Goal: Task Accomplishment & Management: Manage account settings

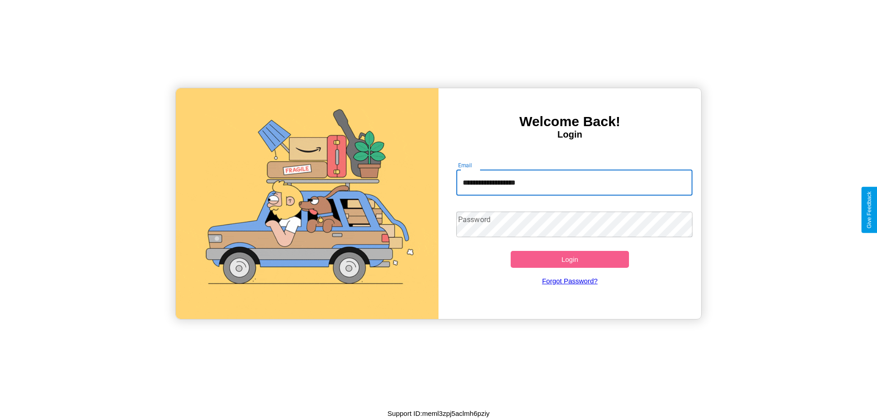
type input "**********"
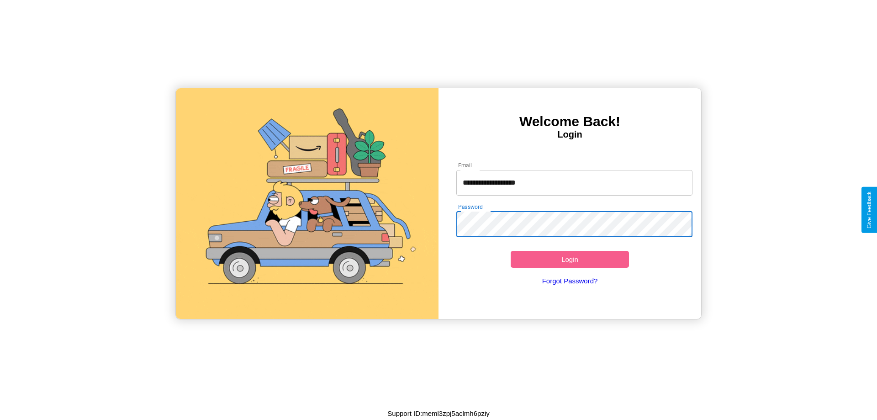
click at [570, 259] on button "Login" at bounding box center [570, 259] width 118 height 17
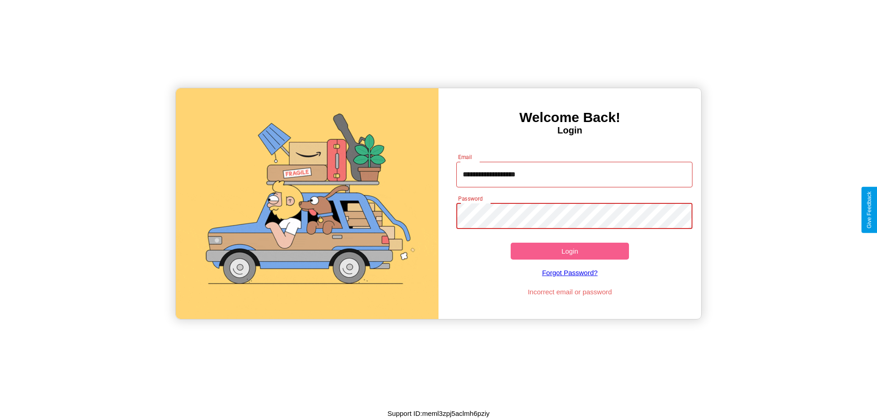
click at [570, 251] on button "Login" at bounding box center [570, 251] width 118 height 17
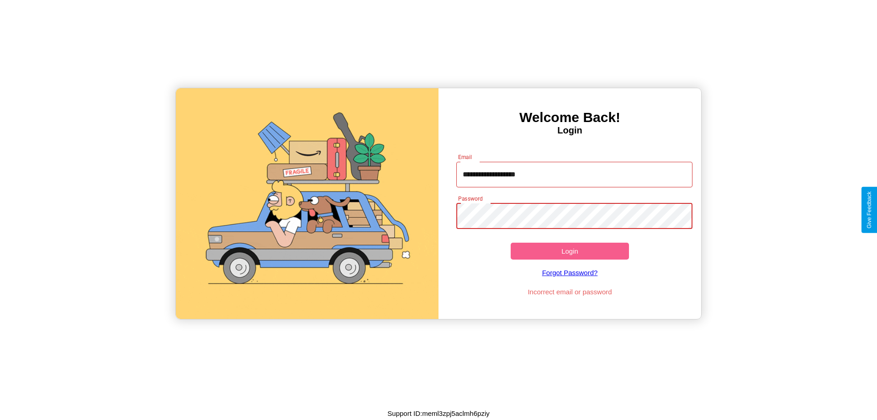
click at [570, 251] on button "Login" at bounding box center [570, 251] width 118 height 17
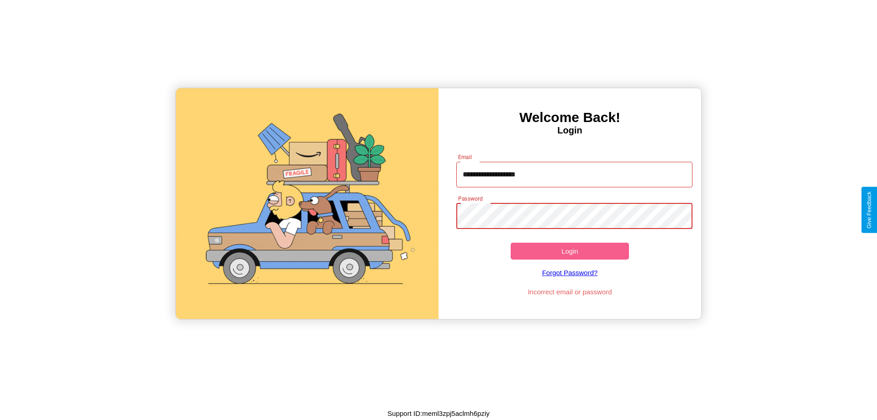
click at [570, 251] on button "Login" at bounding box center [570, 251] width 118 height 17
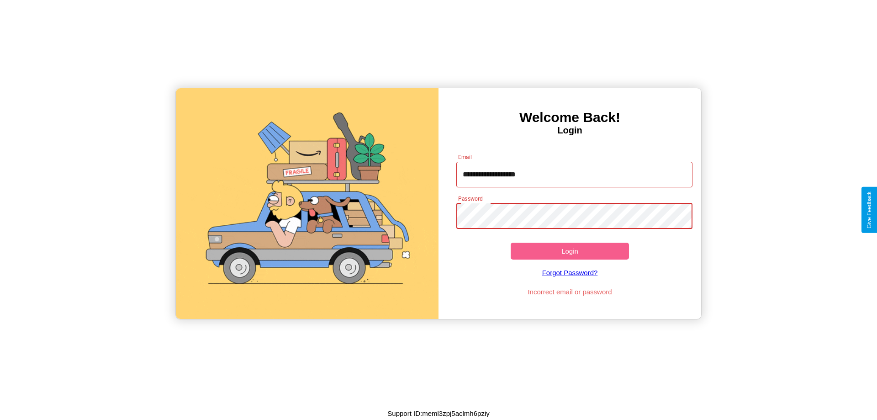
click at [570, 251] on button "Login" at bounding box center [570, 251] width 118 height 17
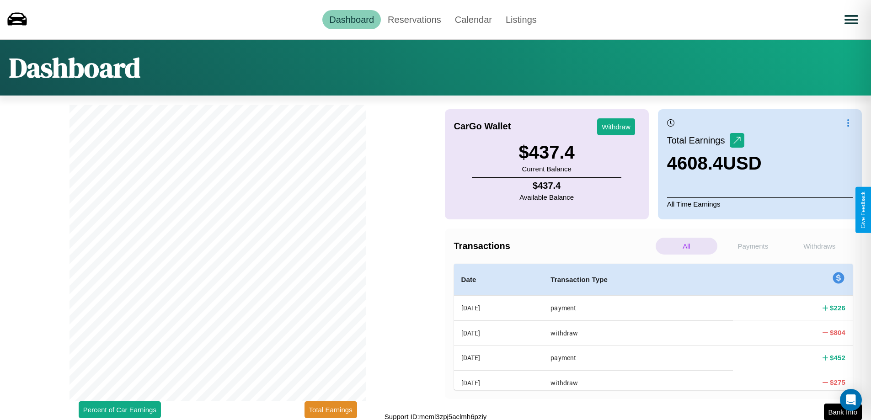
scroll to position [3, 0]
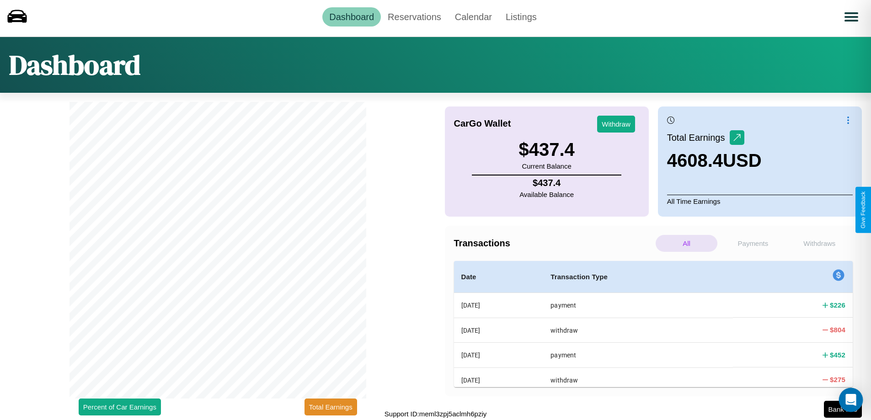
click at [842, 409] on div "Open Intercom Messenger" at bounding box center [851, 400] width 24 height 24
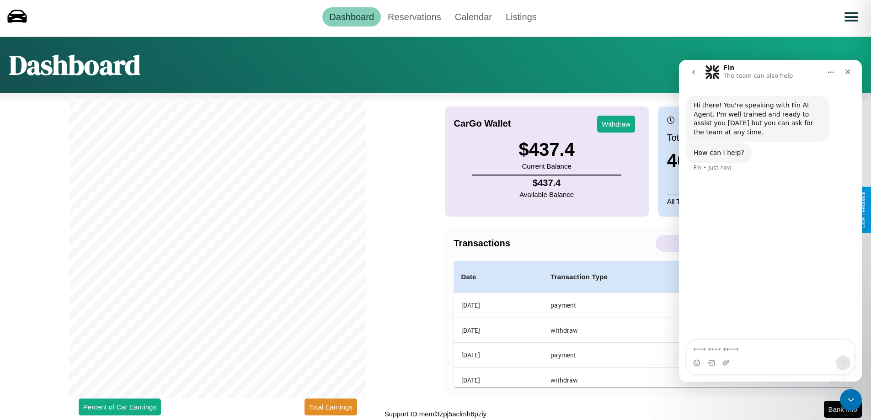
scroll to position [0, 0]
